Goal: Browse casually: Explore the website without a specific task or goal

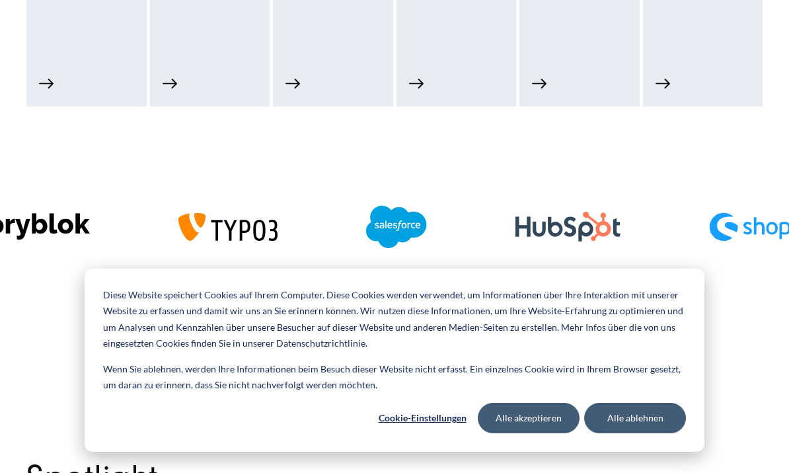
click at [680, 226] on div at bounding box center [775, 227] width 221 height 56
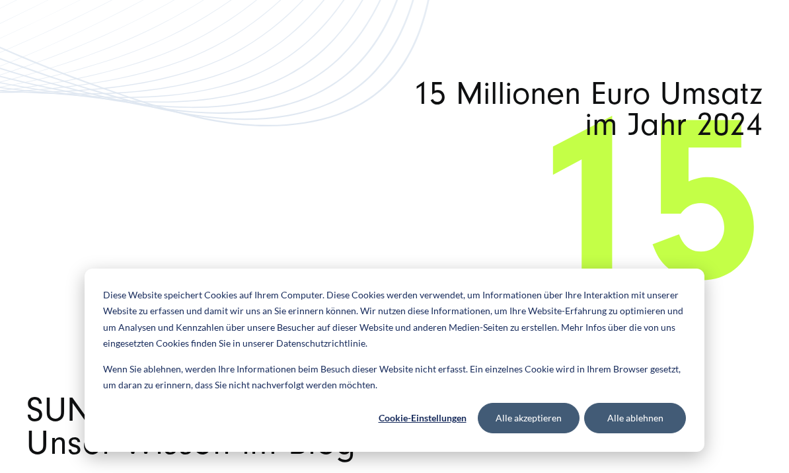
scroll to position [7172, 0]
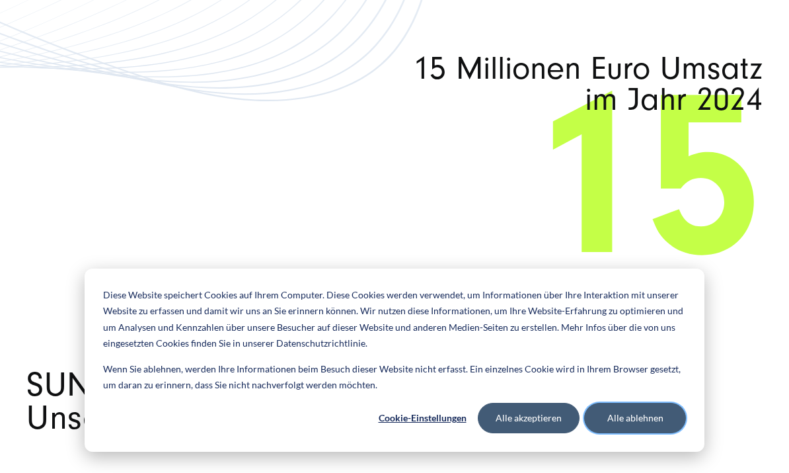
click at [646, 433] on button "Alle ablehnen" at bounding box center [635, 418] width 102 height 30
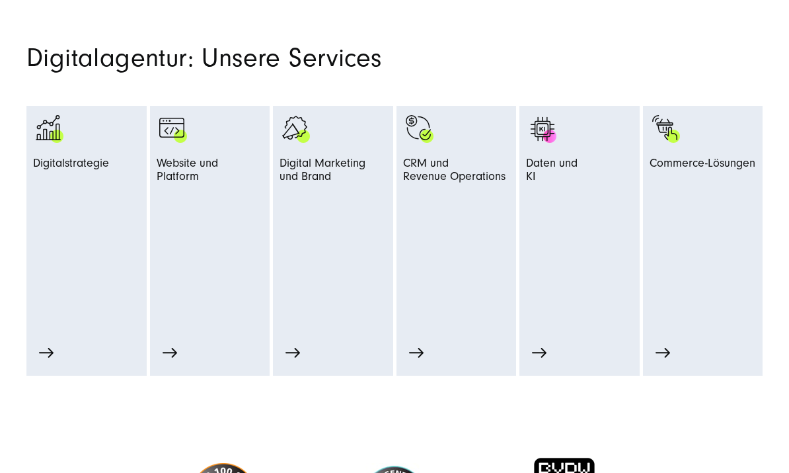
scroll to position [578, 0]
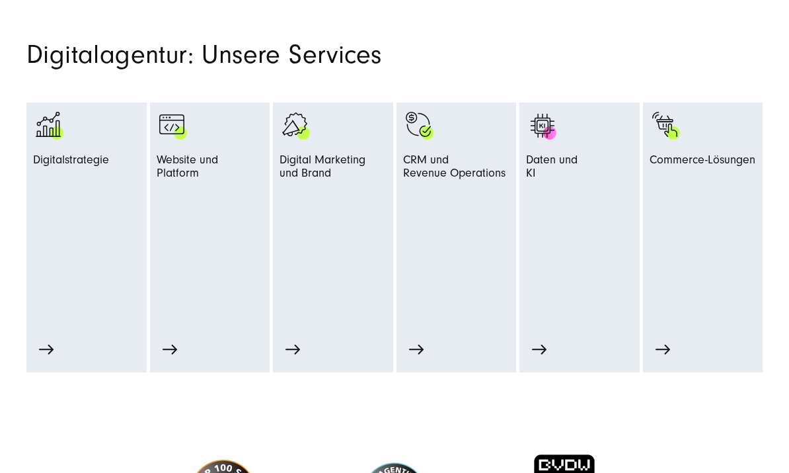
click at [423, 350] on div "CRM und Revenue Operations CRM-Beratung Marketing und Sales Automation" at bounding box center [457, 237] width 120 height 270
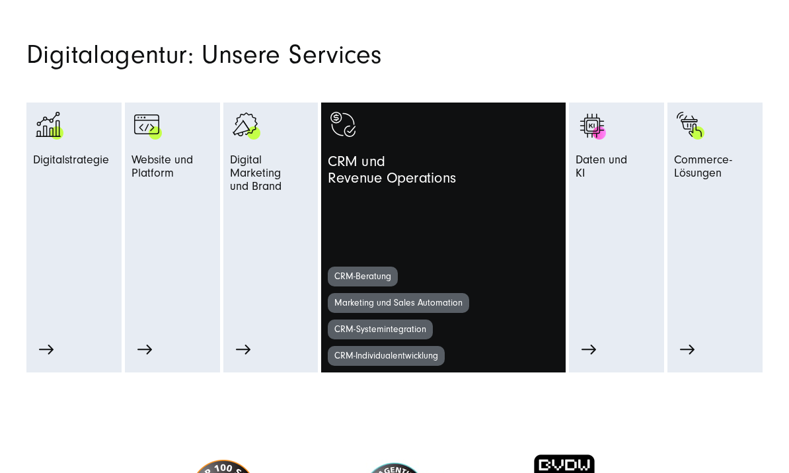
click at [594, 347] on div "Daten und KI KI-Beratung KI-Wissensmanagement-Chatbot" at bounding box center [616, 237] width 95 height 270
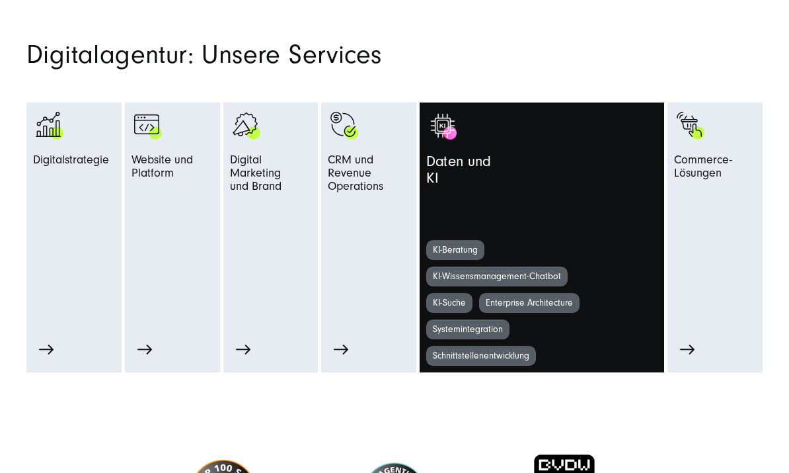
click at [689, 347] on div "Commerce-Lösungen B2B Commerce Systemberatung" at bounding box center [715, 237] width 95 height 270
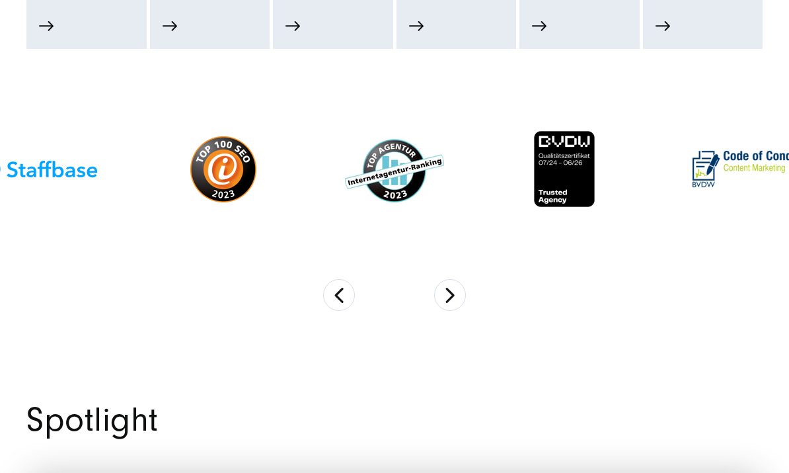
scroll to position [937, 0]
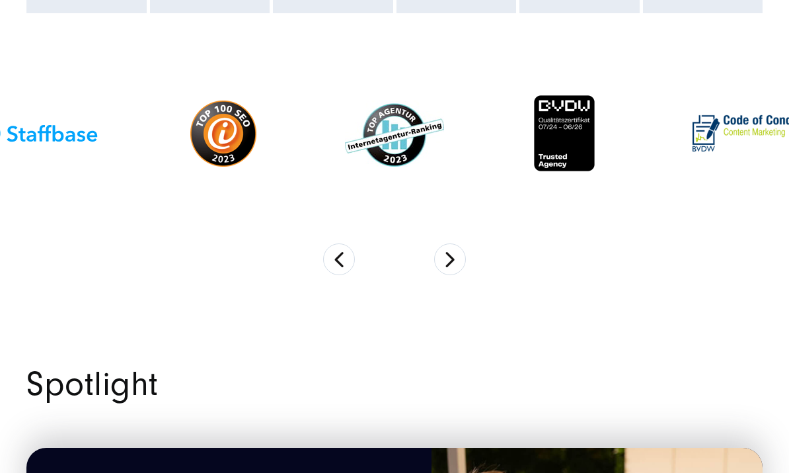
click at [453, 262] on button "Next" at bounding box center [450, 259] width 32 height 32
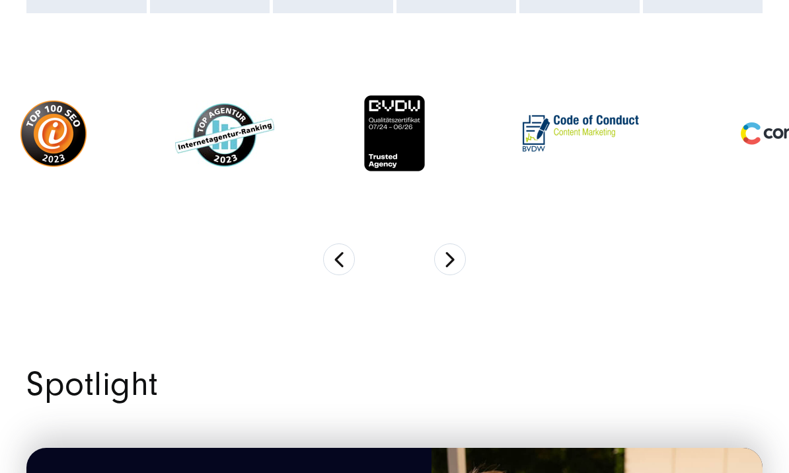
click at [457, 258] on button "Next" at bounding box center [450, 259] width 32 height 32
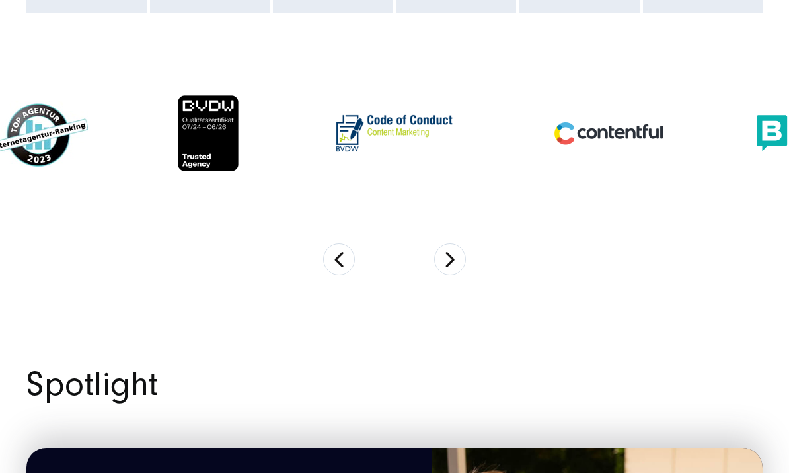
click at [448, 262] on button "Next" at bounding box center [450, 259] width 32 height 32
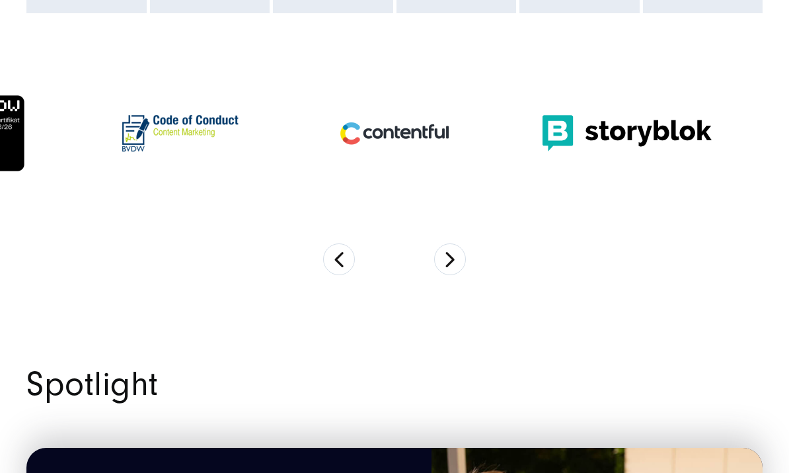
click at [449, 265] on button "Next" at bounding box center [450, 259] width 32 height 32
click at [448, 268] on button "Next" at bounding box center [450, 259] width 32 height 32
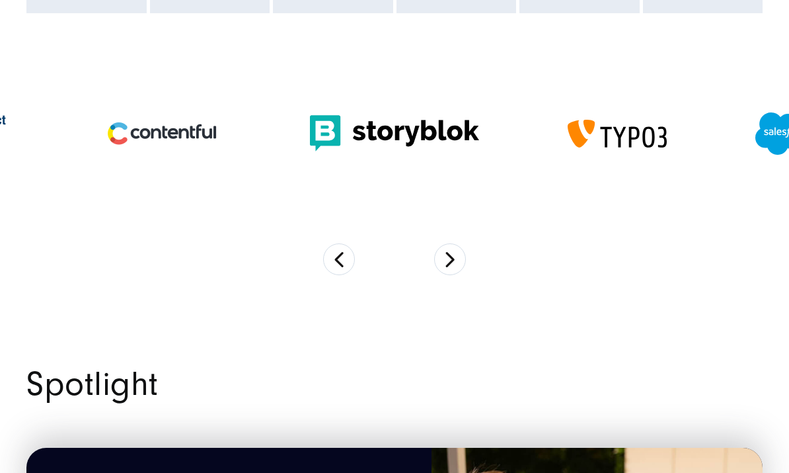
click at [446, 267] on button "Next" at bounding box center [450, 259] width 32 height 32
click at [444, 269] on button "Next" at bounding box center [450, 259] width 32 height 32
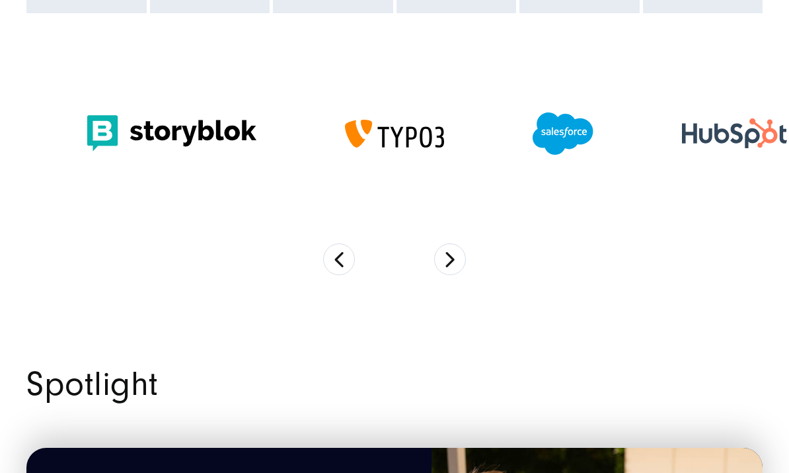
click at [442, 269] on button "Next" at bounding box center [450, 259] width 32 height 32
click at [442, 259] on button "Next" at bounding box center [450, 259] width 32 height 32
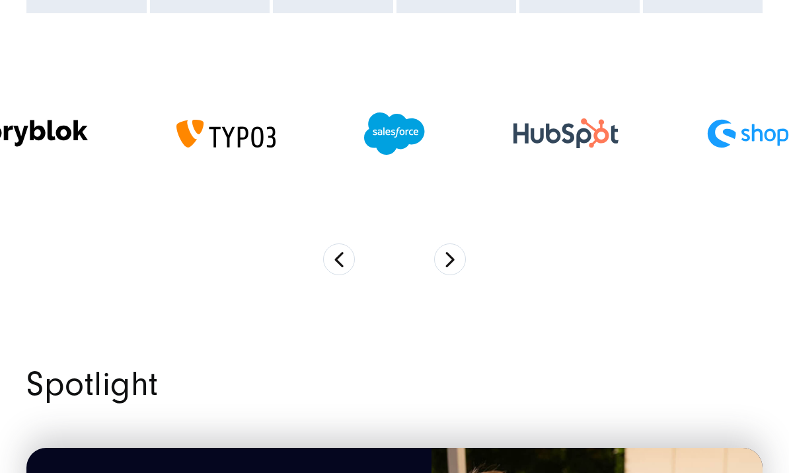
click at [446, 259] on button "Next" at bounding box center [450, 259] width 32 height 32
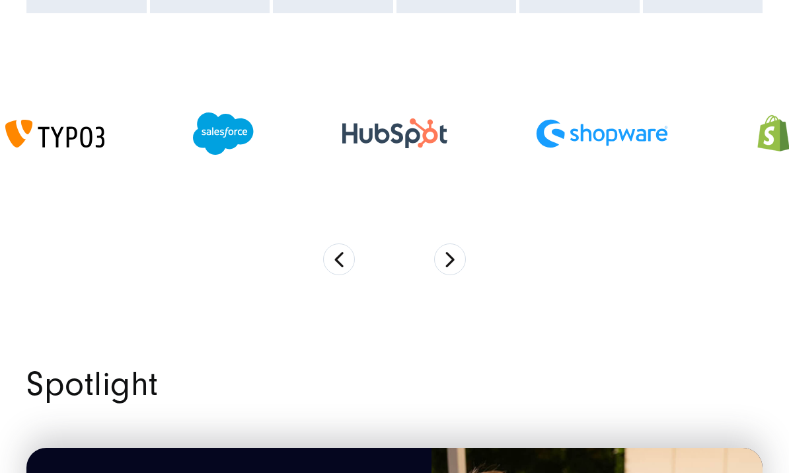
click at [443, 262] on button "Next" at bounding box center [450, 259] width 32 height 32
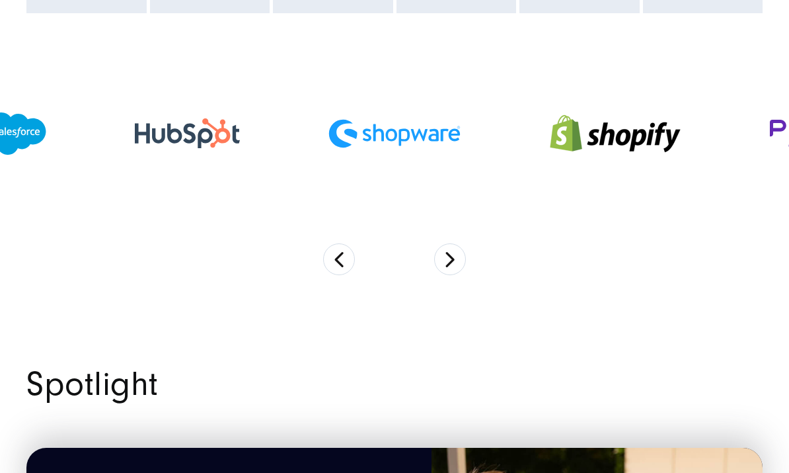
click at [443, 262] on button "Next" at bounding box center [450, 259] width 32 height 32
click at [444, 261] on button "Next" at bounding box center [450, 259] width 32 height 32
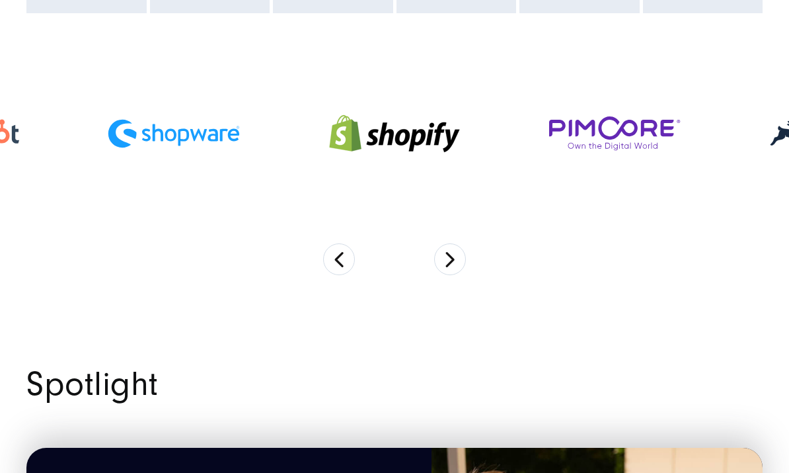
click at [454, 258] on button "Next" at bounding box center [450, 259] width 32 height 32
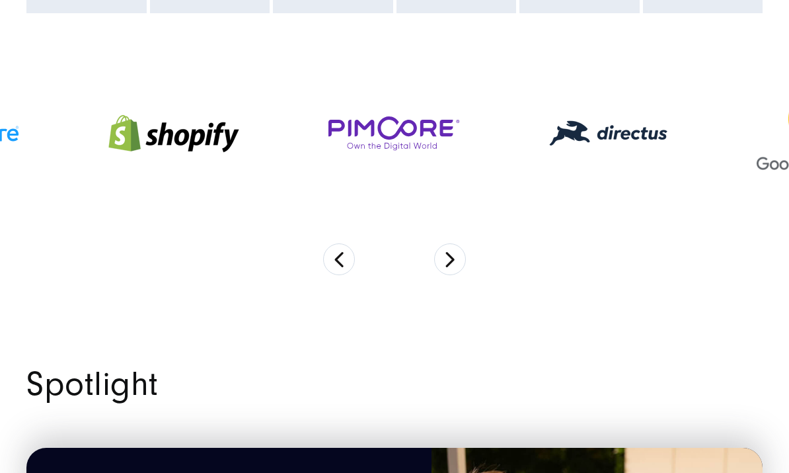
click at [453, 260] on button "Next" at bounding box center [450, 259] width 32 height 32
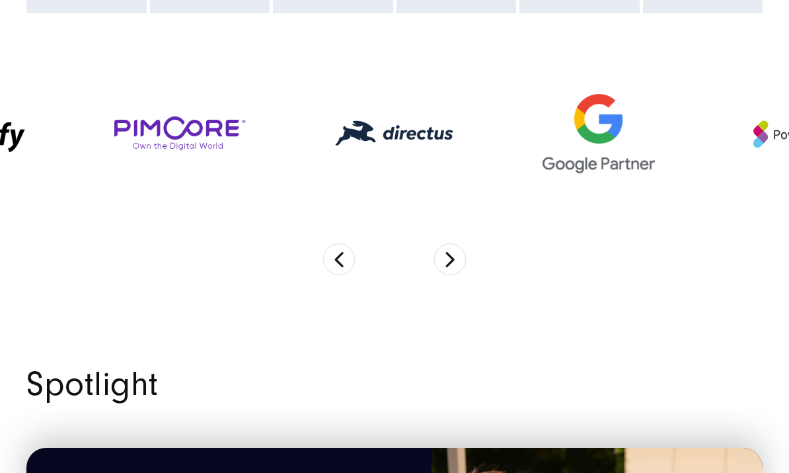
click at [453, 265] on button "Next" at bounding box center [450, 259] width 32 height 32
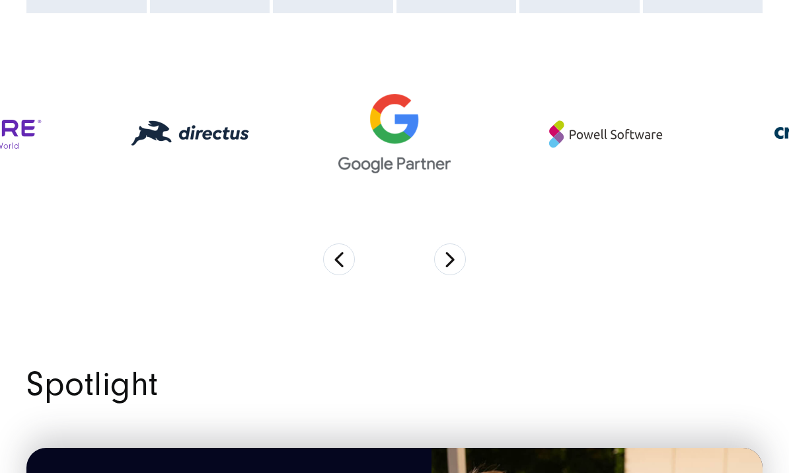
click at [452, 266] on button "Next" at bounding box center [450, 259] width 32 height 32
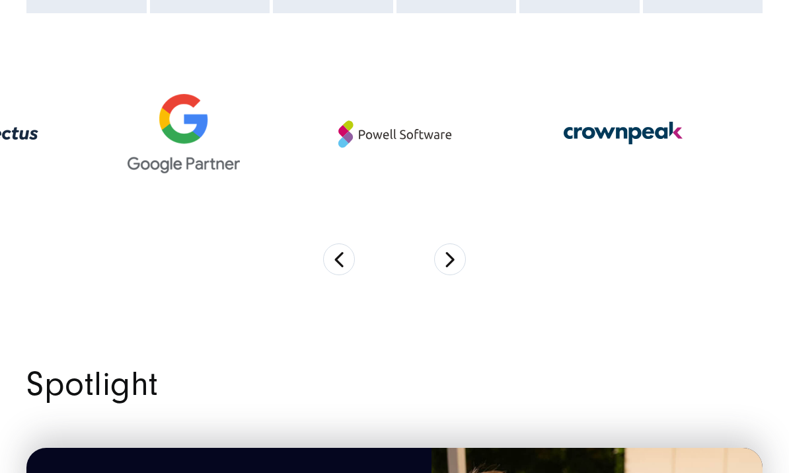
click at [451, 269] on button "Next" at bounding box center [450, 259] width 32 height 32
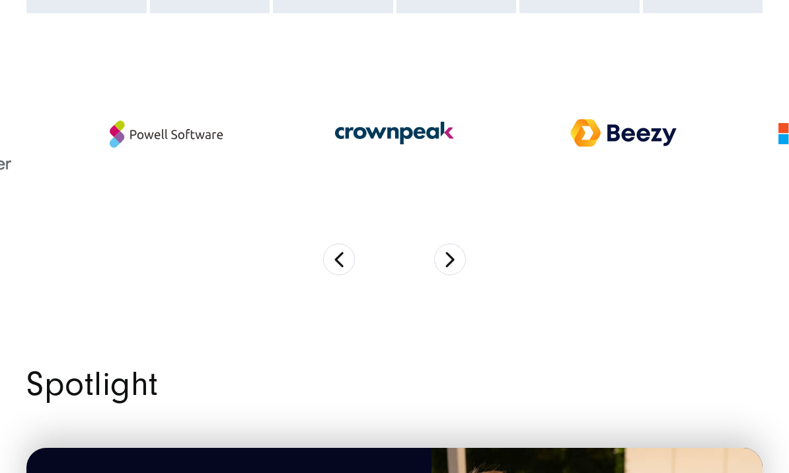
click at [451, 265] on button "Next" at bounding box center [450, 259] width 32 height 32
click at [448, 272] on button "Next" at bounding box center [450, 259] width 32 height 32
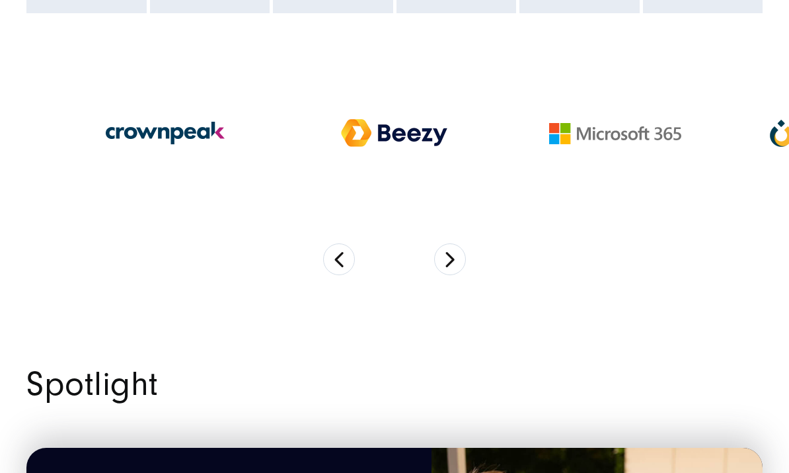
click at [450, 258] on button "Next" at bounding box center [450, 259] width 32 height 32
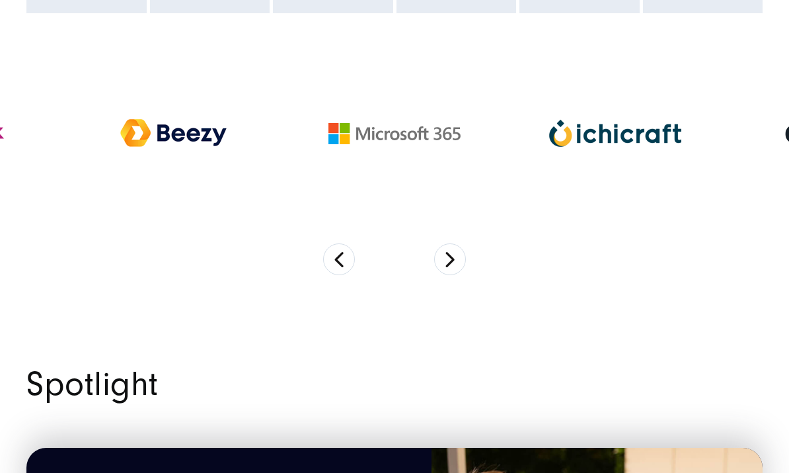
click at [452, 262] on button "Next" at bounding box center [450, 259] width 32 height 32
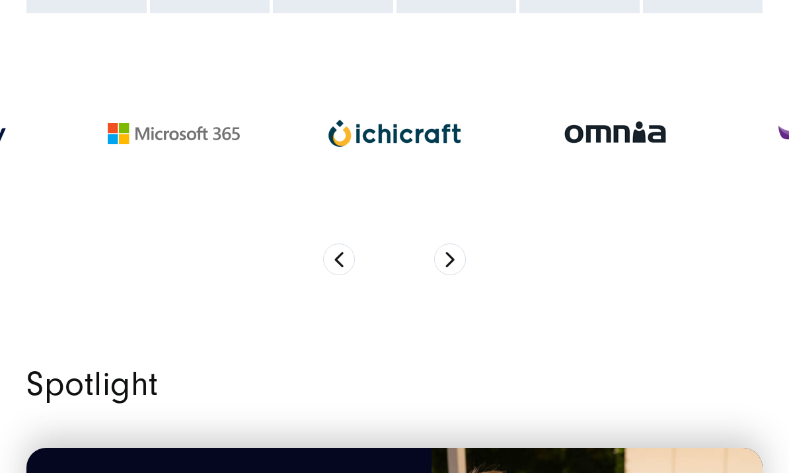
click at [452, 260] on button "Next" at bounding box center [450, 259] width 32 height 32
click at [450, 260] on button "Next" at bounding box center [450, 259] width 32 height 32
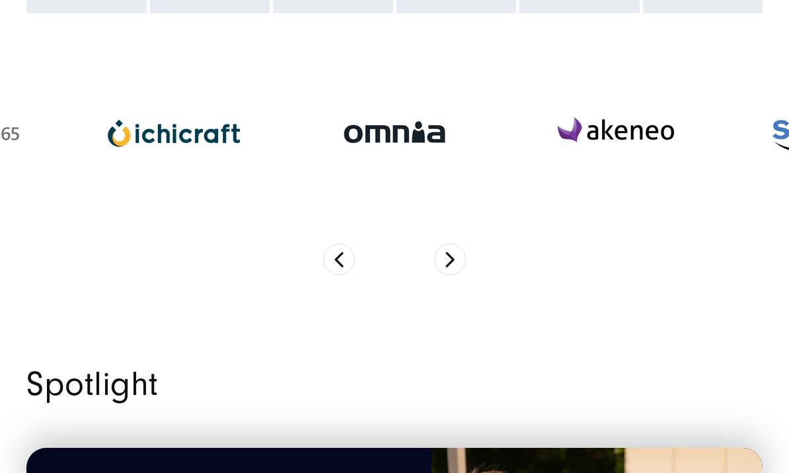
click at [450, 266] on button "Next" at bounding box center [450, 259] width 32 height 32
click at [450, 263] on button "Next" at bounding box center [450, 259] width 32 height 32
click at [450, 262] on button "Next" at bounding box center [450, 259] width 32 height 32
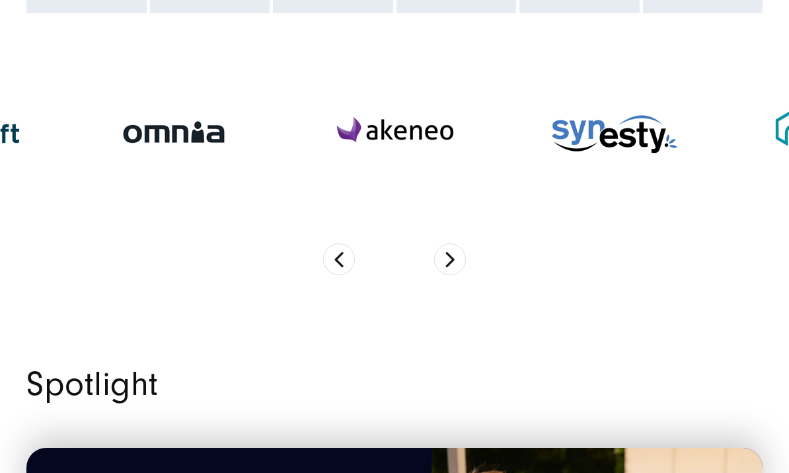
click at [449, 262] on button "Next" at bounding box center [450, 259] width 32 height 32
click at [449, 260] on button "Next" at bounding box center [450, 259] width 32 height 32
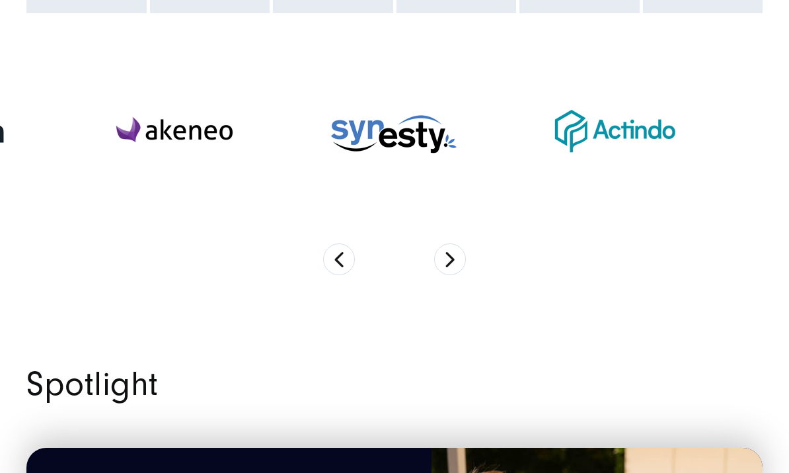
click at [447, 260] on button "Next" at bounding box center [450, 259] width 32 height 32
click at [445, 262] on button "Next" at bounding box center [450, 259] width 32 height 32
click at [445, 260] on button "Next" at bounding box center [450, 259] width 32 height 32
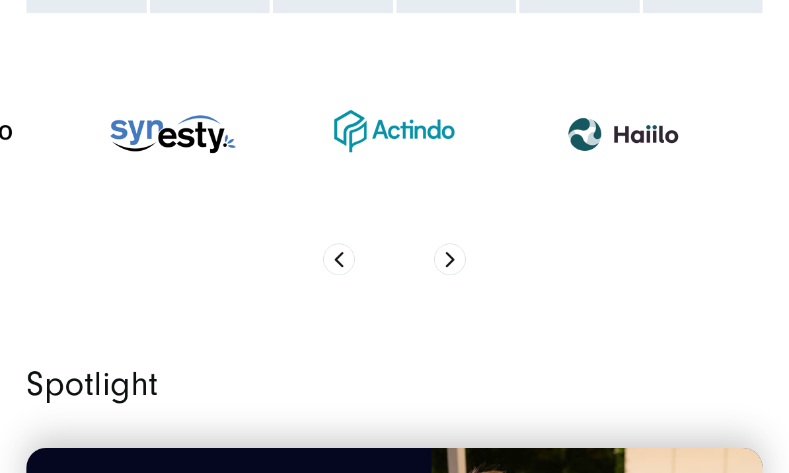
click at [445, 260] on button "Next" at bounding box center [450, 259] width 32 height 32
click at [443, 264] on button "Next" at bounding box center [450, 259] width 32 height 32
click at [442, 262] on button "Next" at bounding box center [450, 259] width 32 height 32
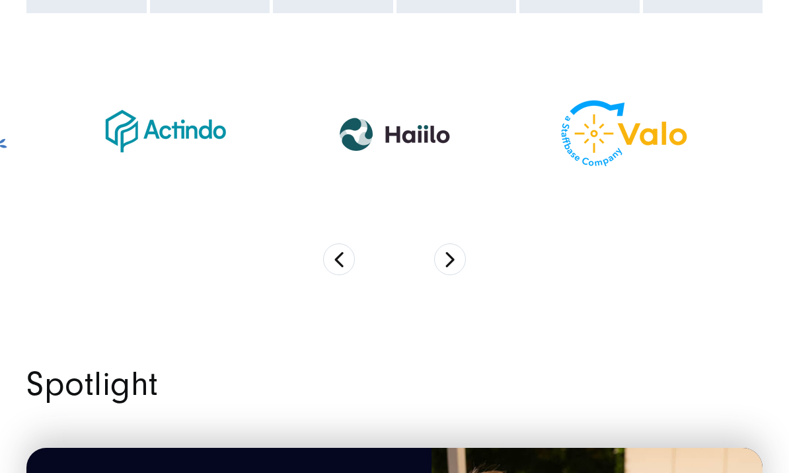
click at [442, 260] on button "Next" at bounding box center [450, 259] width 32 height 32
click at [441, 260] on button "Next" at bounding box center [450, 259] width 32 height 32
click at [442, 262] on button "Next" at bounding box center [450, 259] width 32 height 32
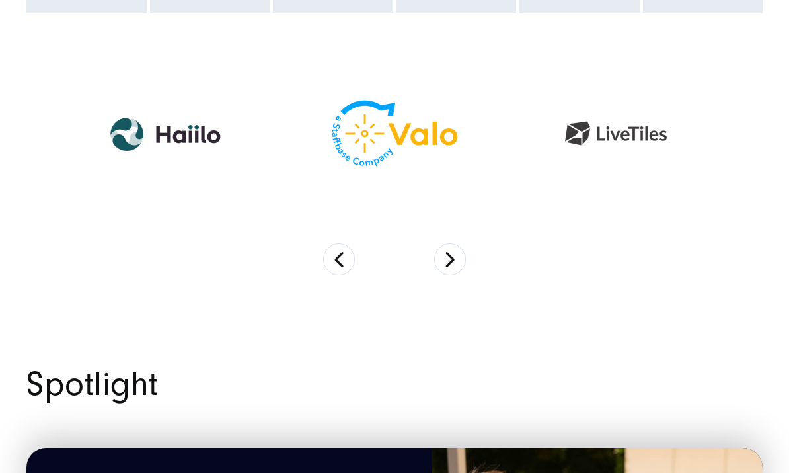
click at [442, 260] on button "Next" at bounding box center [450, 259] width 32 height 32
click at [440, 262] on button "Next" at bounding box center [450, 259] width 32 height 32
click at [439, 261] on button "Next" at bounding box center [450, 259] width 32 height 32
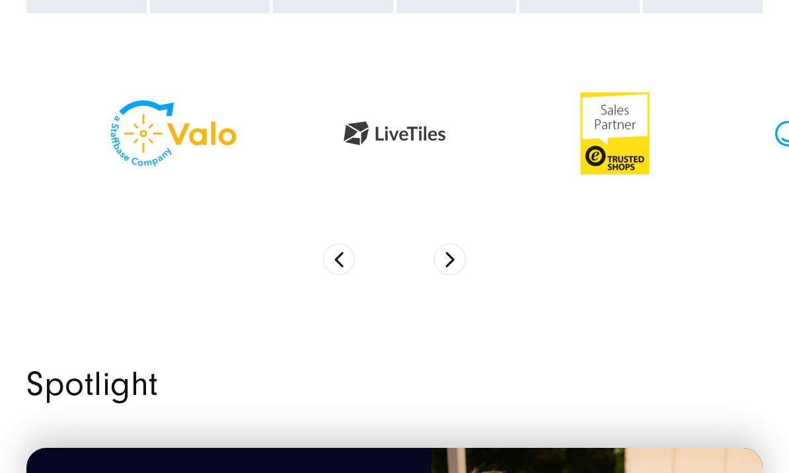
click at [438, 263] on button "Next" at bounding box center [450, 259] width 32 height 32
click at [438, 266] on button "Next" at bounding box center [450, 259] width 32 height 32
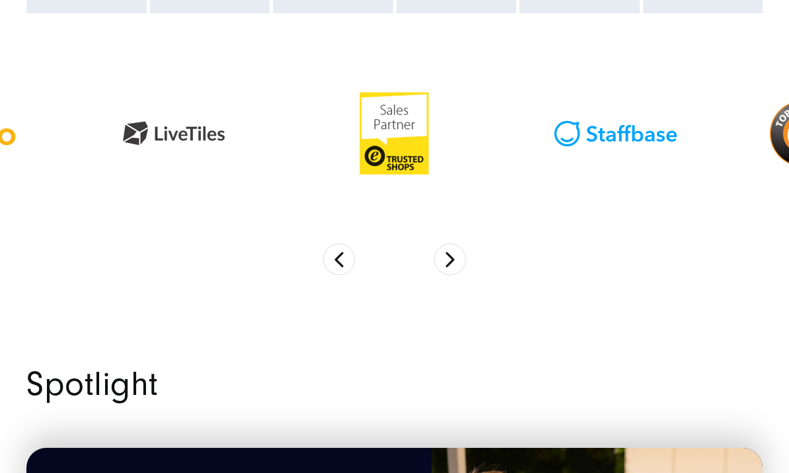
click at [439, 265] on button "Next" at bounding box center [450, 259] width 32 height 32
click at [438, 265] on button "Next" at bounding box center [450, 259] width 32 height 32
click at [439, 265] on button "Next" at bounding box center [450, 259] width 32 height 32
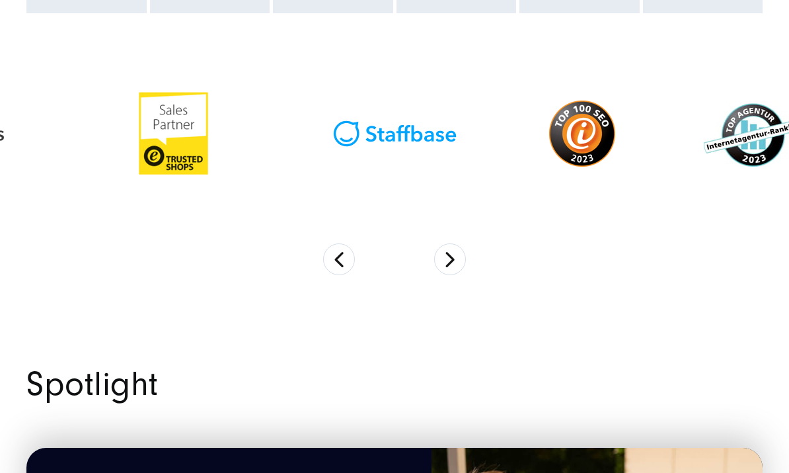
click at [439, 264] on button "Next" at bounding box center [450, 259] width 32 height 32
click at [440, 263] on button "Next" at bounding box center [450, 259] width 32 height 32
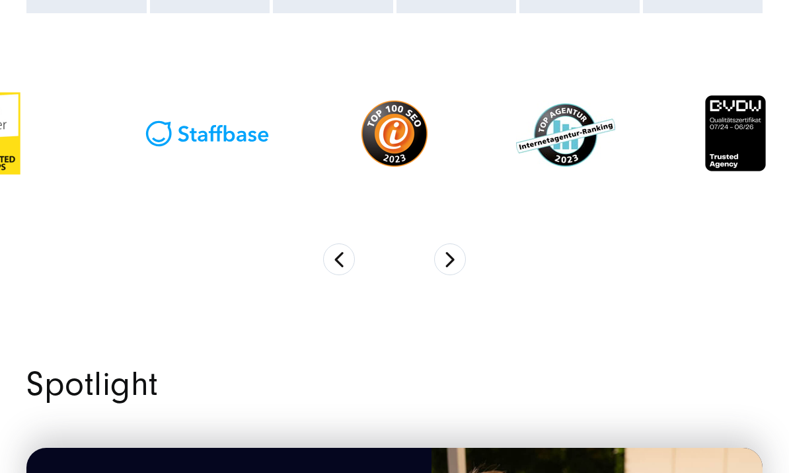
click at [440, 262] on button "Next" at bounding box center [450, 259] width 32 height 32
click at [440, 263] on button "Next" at bounding box center [450, 259] width 32 height 32
click at [440, 264] on button "Next" at bounding box center [450, 259] width 32 height 32
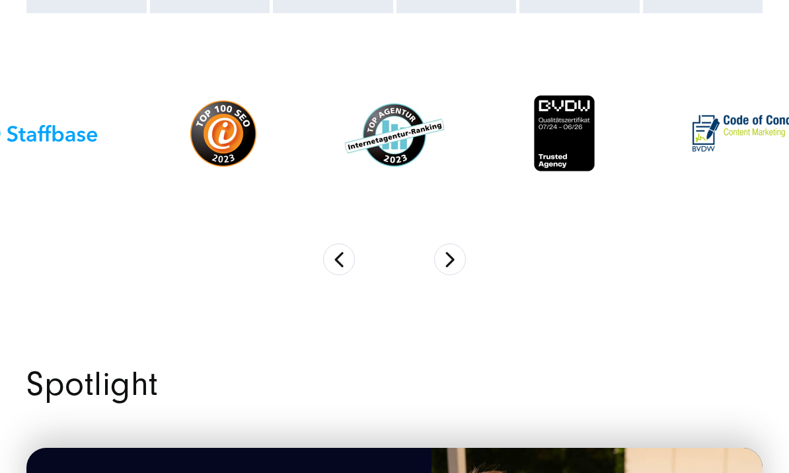
click at [440, 264] on button "Next" at bounding box center [450, 259] width 32 height 32
click at [440, 262] on button "Next" at bounding box center [450, 259] width 32 height 32
click at [440, 263] on button "Next" at bounding box center [450, 259] width 32 height 32
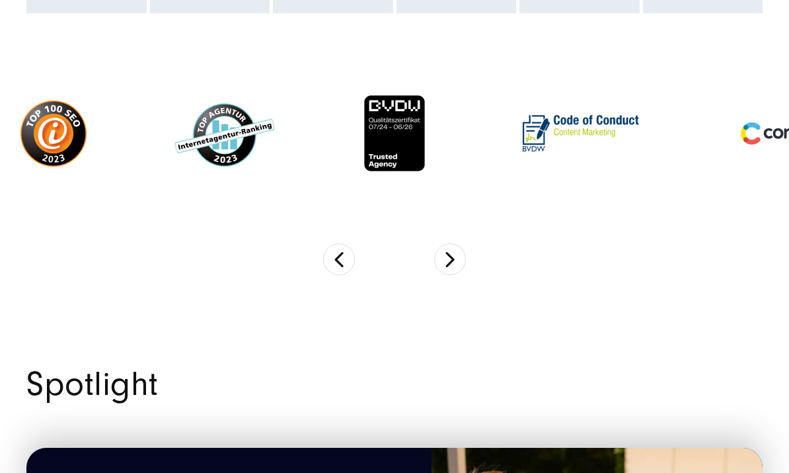
click at [438, 263] on button "Next" at bounding box center [450, 259] width 32 height 32
click at [437, 264] on button "Next" at bounding box center [450, 259] width 32 height 32
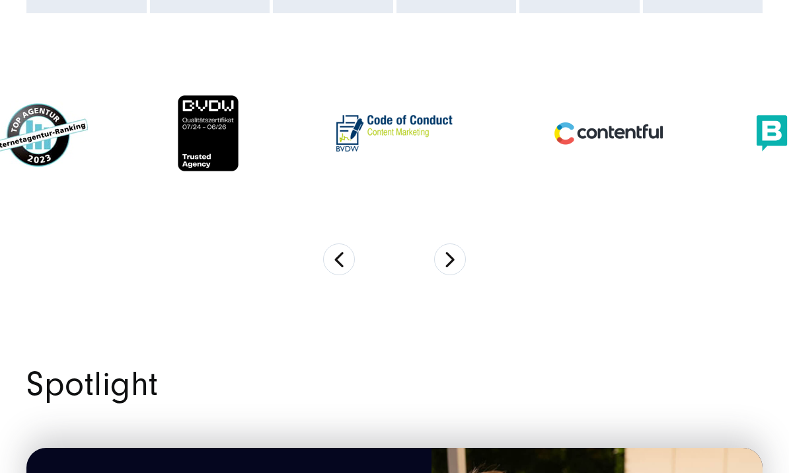
click at [438, 266] on button "Next" at bounding box center [450, 259] width 32 height 32
click at [437, 266] on button "Next" at bounding box center [450, 259] width 32 height 32
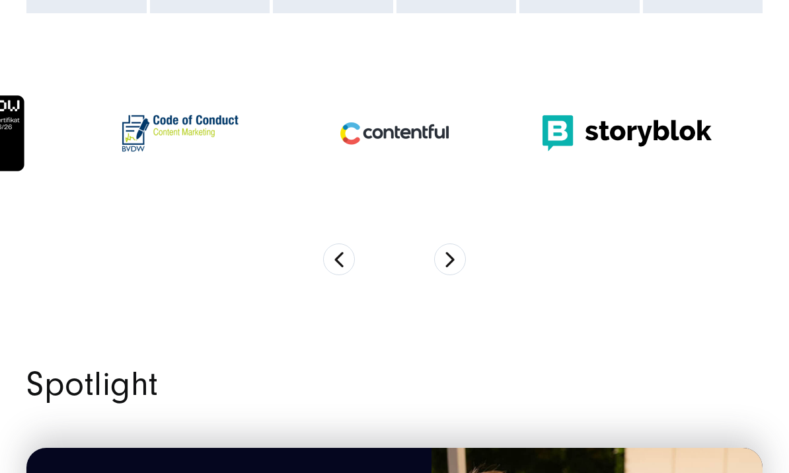
click at [436, 265] on button "Next" at bounding box center [450, 259] width 32 height 32
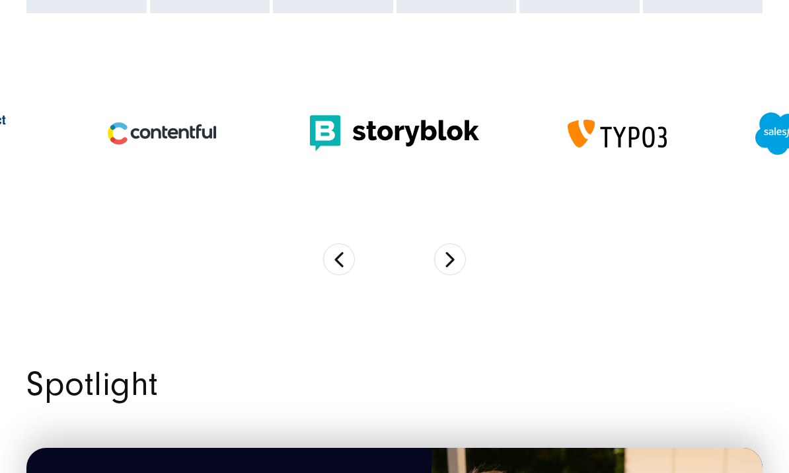
click at [437, 266] on button "Next" at bounding box center [450, 259] width 32 height 32
click at [438, 270] on section at bounding box center [394, 157] width 789 height 288
click at [442, 264] on button "Next" at bounding box center [450, 259] width 32 height 32
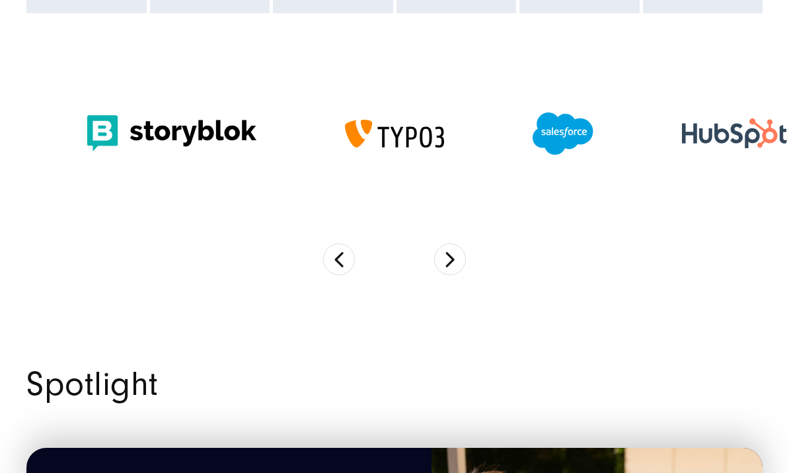
click at [446, 263] on button "Next" at bounding box center [450, 259] width 32 height 32
click at [445, 263] on button "Next" at bounding box center [450, 259] width 32 height 32
click at [444, 264] on button "Next" at bounding box center [450, 259] width 32 height 32
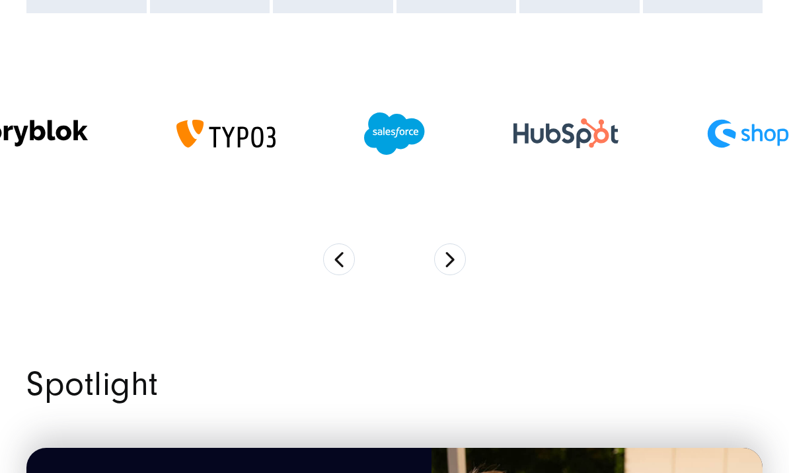
click at [444, 264] on button "Next" at bounding box center [450, 259] width 32 height 32
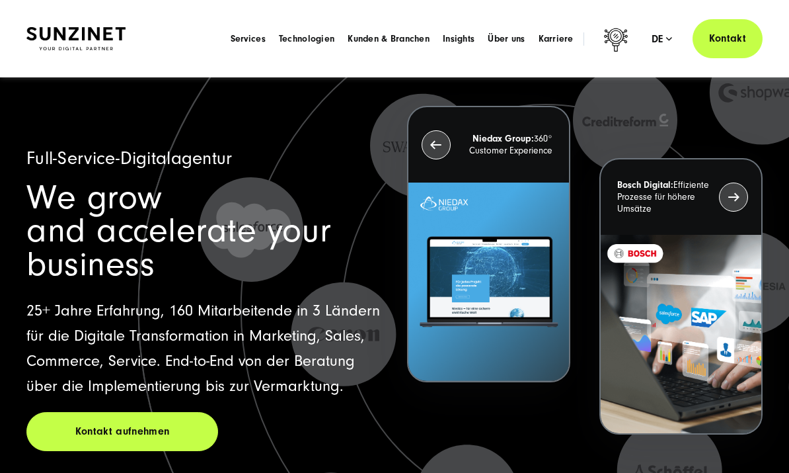
scroll to position [0, 0]
